Goal: Find specific page/section: Find specific page/section

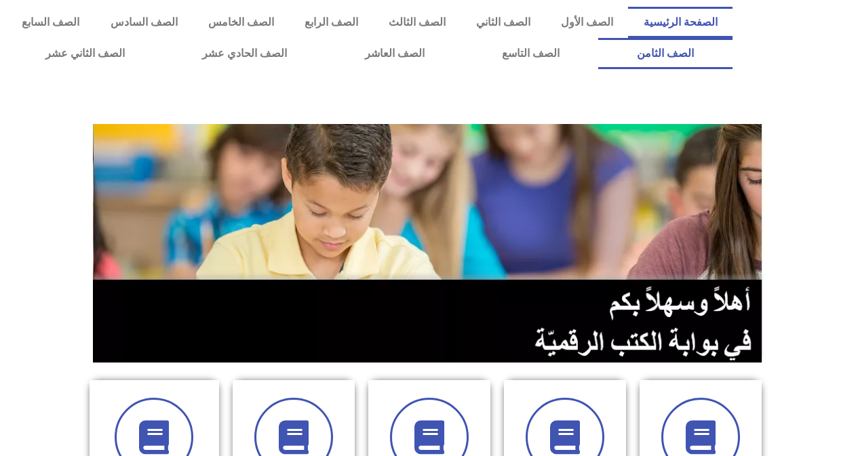
click at [598, 38] on link "الصف الثامن" at bounding box center [665, 53] width 134 height 31
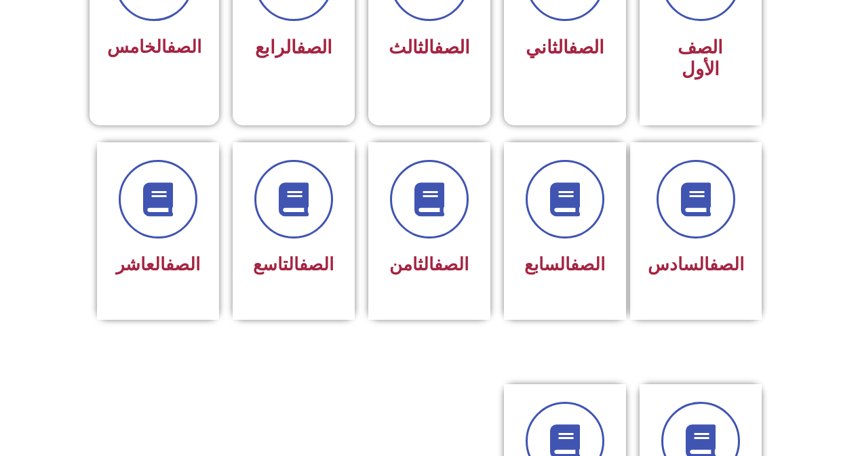
scroll to position [470, 0]
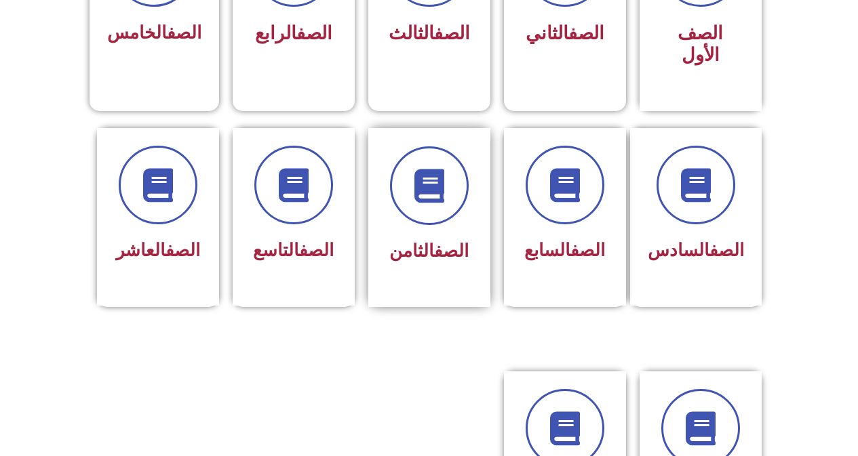
click at [458, 202] on div at bounding box center [429, 185] width 85 height 79
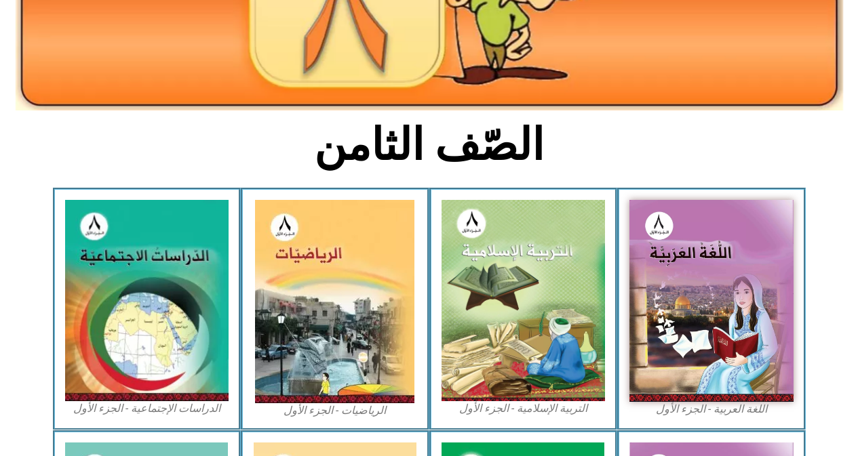
scroll to position [266, 0]
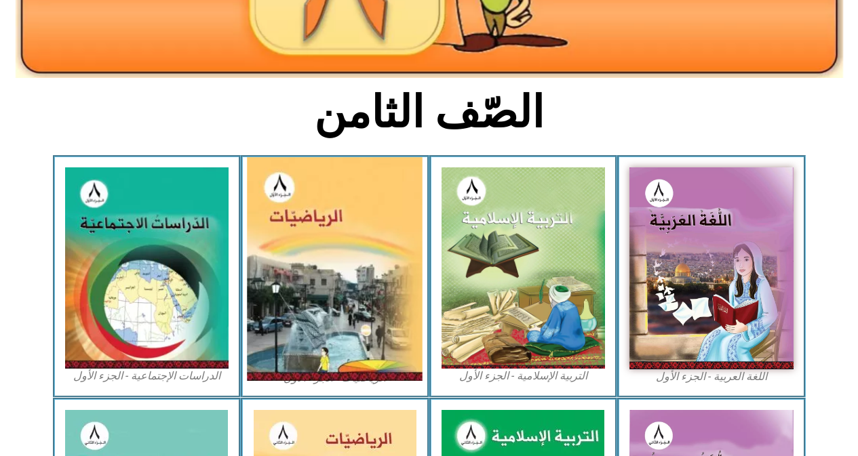
click at [348, 263] on img at bounding box center [336, 269] width 176 height 224
click at [304, 325] on img at bounding box center [336, 269] width 176 height 224
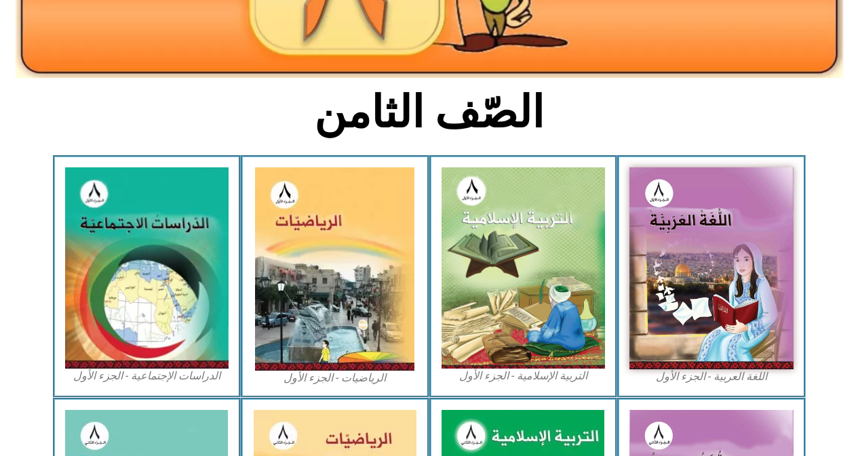
click at [323, 371] on figcaption "الرياضيات - الجزء الأول​" at bounding box center [335, 378] width 164 height 15
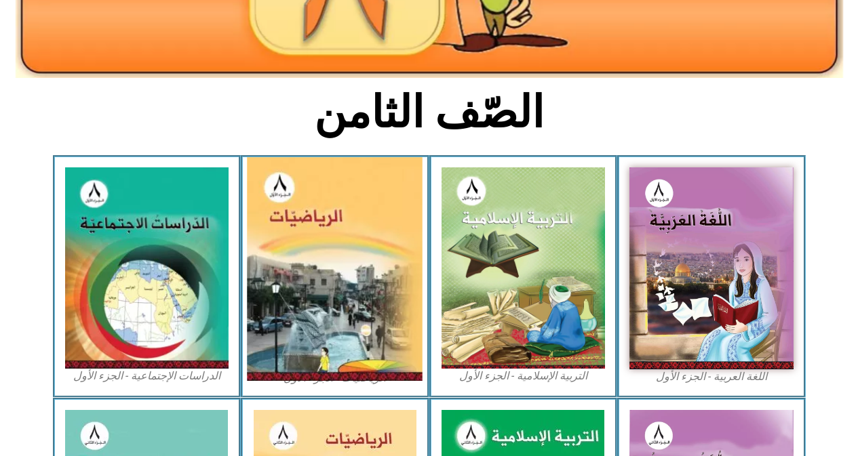
click at [316, 338] on img at bounding box center [336, 269] width 176 height 224
click at [263, 185] on img at bounding box center [336, 269] width 176 height 224
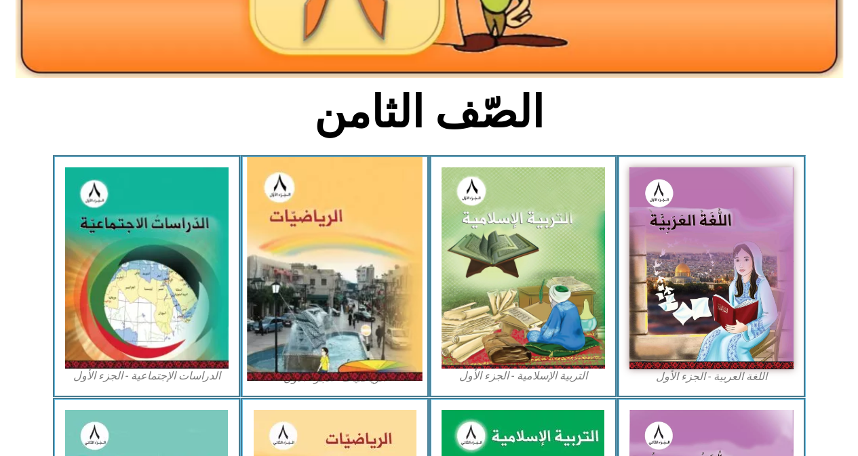
click at [263, 185] on img at bounding box center [336, 269] width 176 height 224
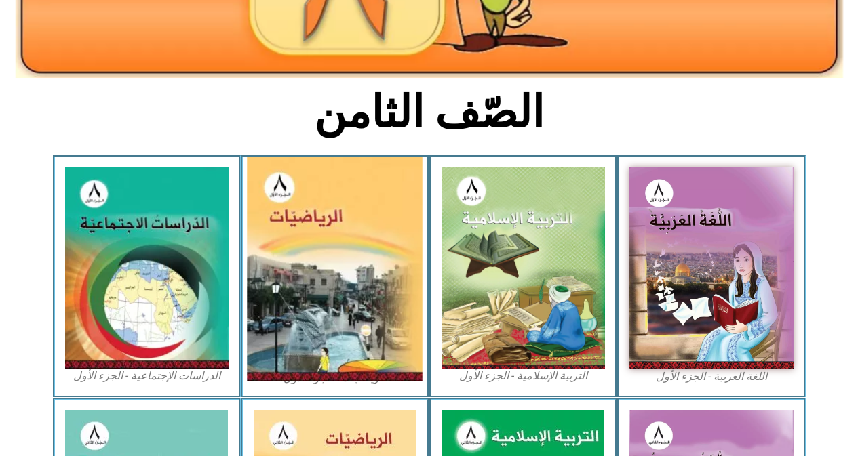
click at [324, 314] on img at bounding box center [336, 269] width 176 height 224
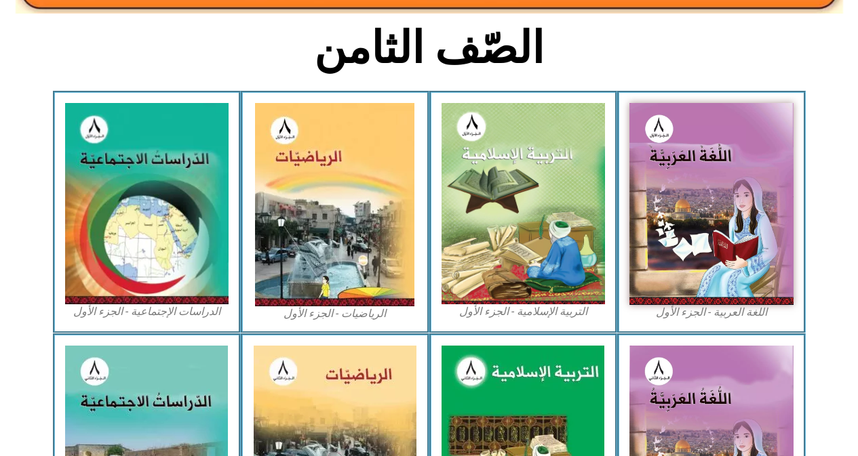
scroll to position [243, 0]
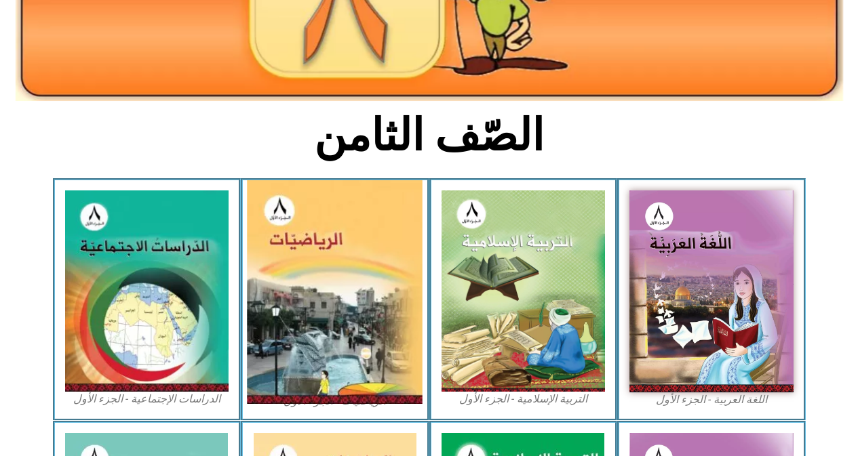
click at [329, 324] on img at bounding box center [336, 292] width 176 height 224
click at [327, 322] on img at bounding box center [336, 292] width 176 height 224
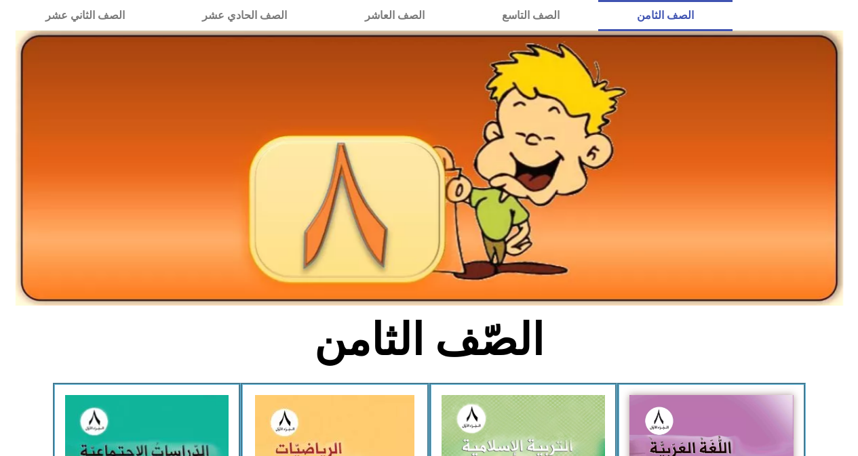
scroll to position [0, 0]
